Goal: Find contact information: Find contact information

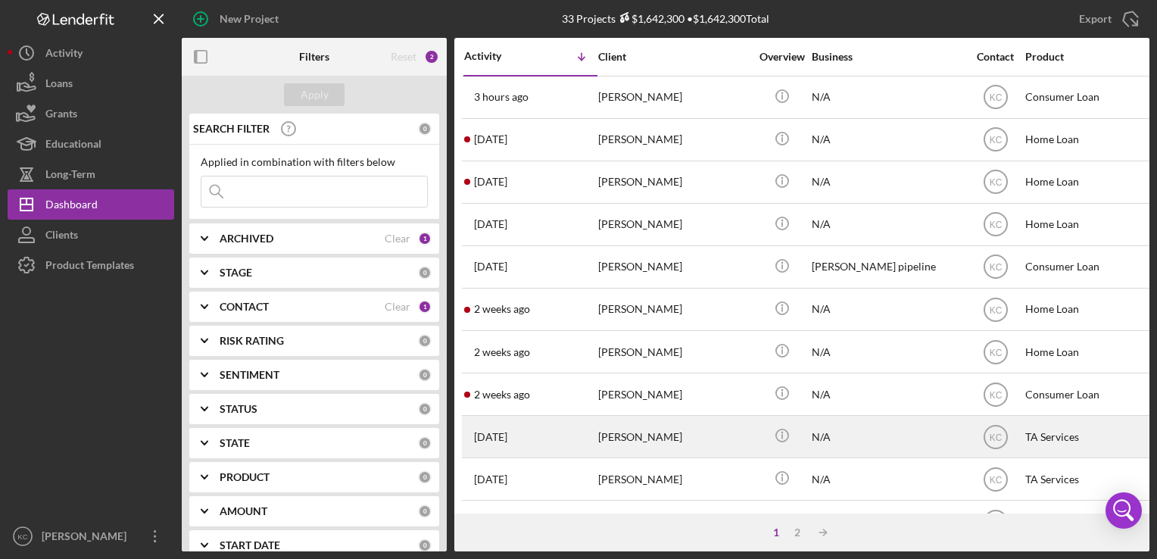
click at [676, 432] on div "[PERSON_NAME]" at bounding box center [673, 437] width 151 height 40
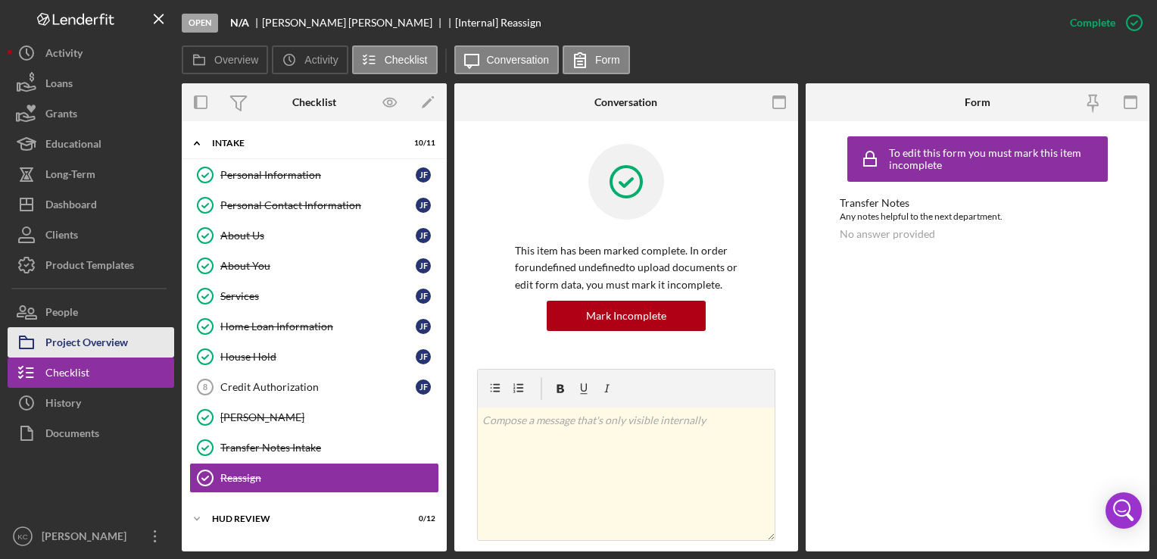
click at [116, 354] on div "Project Overview" at bounding box center [86, 344] width 83 height 34
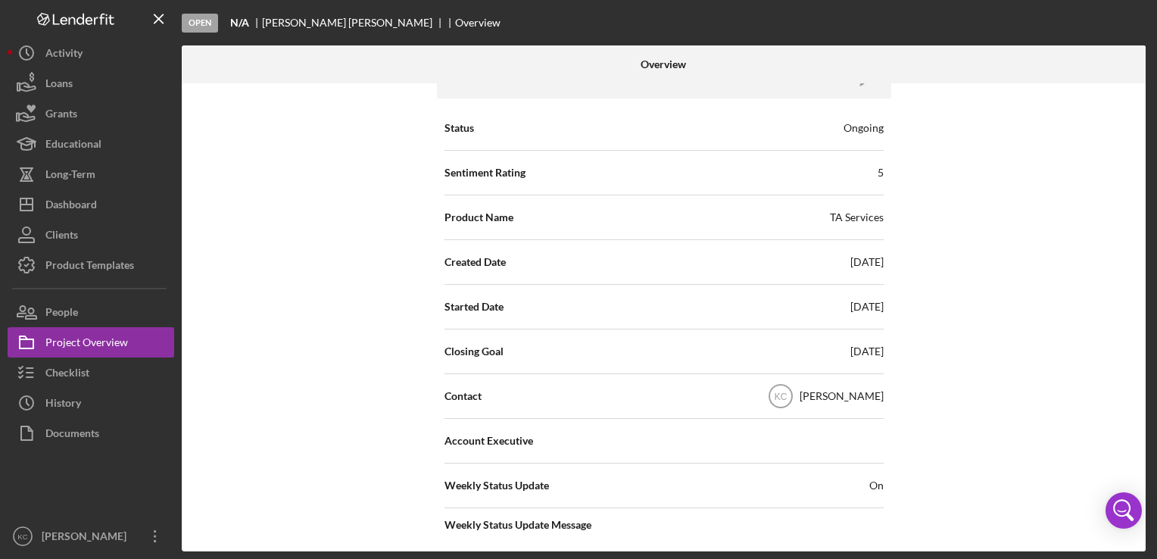
scroll to position [43, 0]
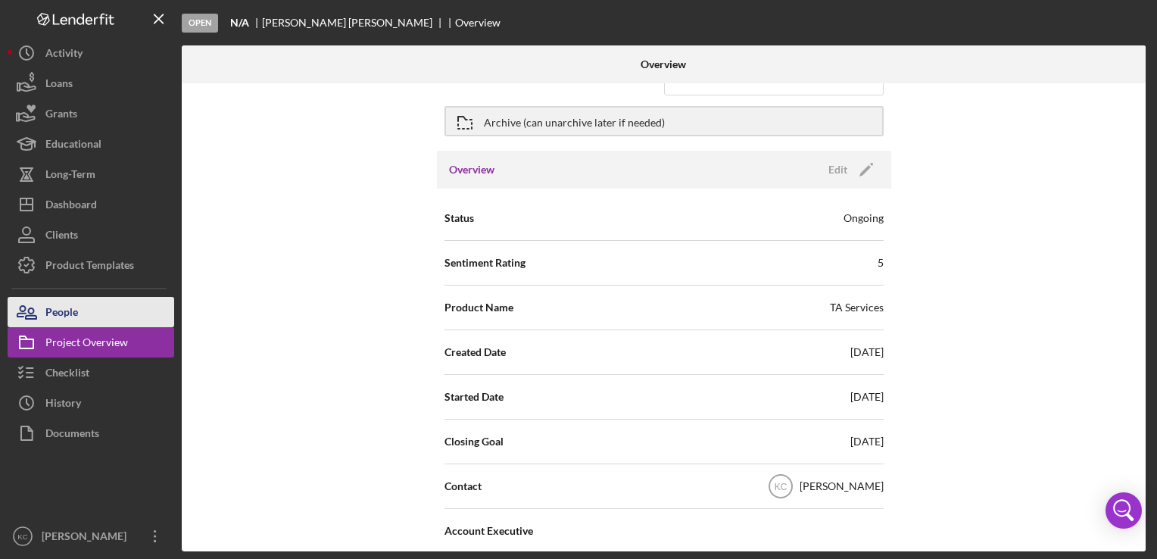
click at [111, 314] on button "People" at bounding box center [91, 312] width 167 height 30
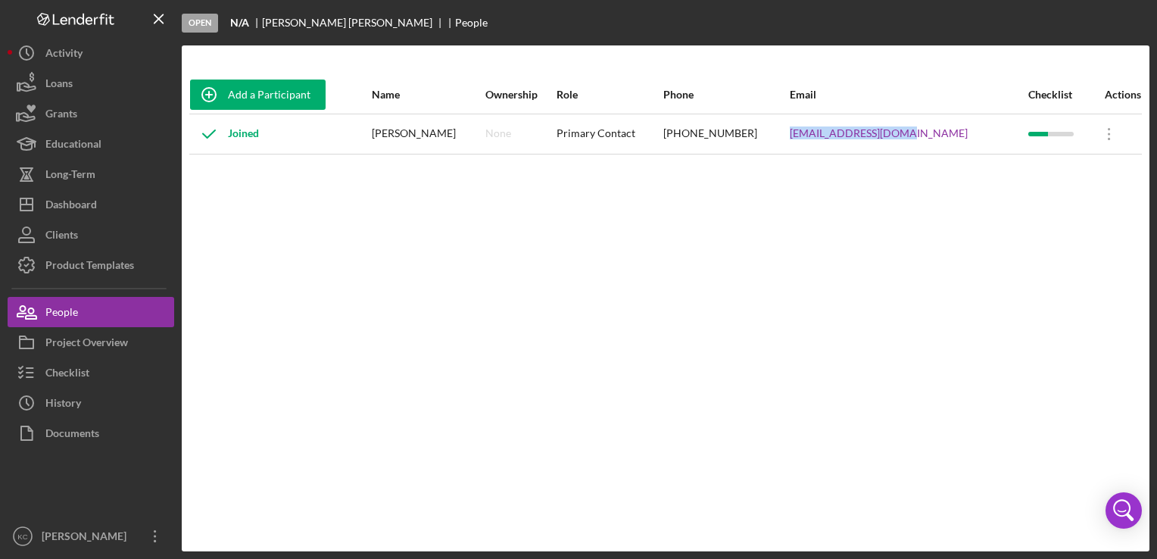
drag, startPoint x: 969, startPoint y: 132, endPoint x: 841, endPoint y: 146, distance: 128.1
click at [841, 146] on tr "Joined [PERSON_NAME] Nicholsob None Primary Contact [PHONE_NUMBER] [EMAIL_ADDRE…" at bounding box center [665, 134] width 953 height 40
copy tr "[EMAIL_ADDRESS][DOMAIN_NAME]"
click at [91, 65] on button "Icon/History Activity" at bounding box center [91, 53] width 167 height 30
